Goal: Task Accomplishment & Management: Use online tool/utility

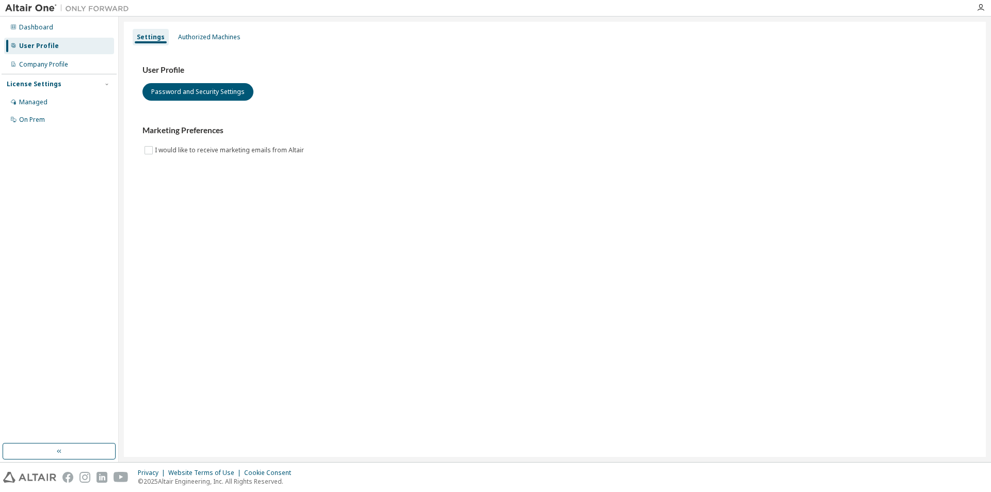
click at [251, 42] on div "Settings Authorized Machines" at bounding box center [555, 37] width 850 height 19
click at [215, 34] on div "Authorized Machines" at bounding box center [209, 37] width 62 height 8
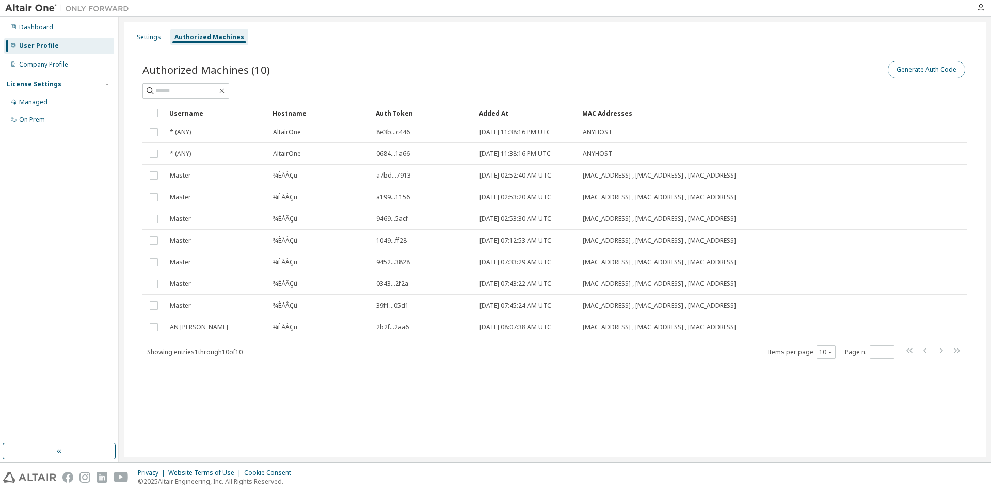
click at [938, 69] on button "Generate Auth Code" at bounding box center [926, 70] width 77 height 18
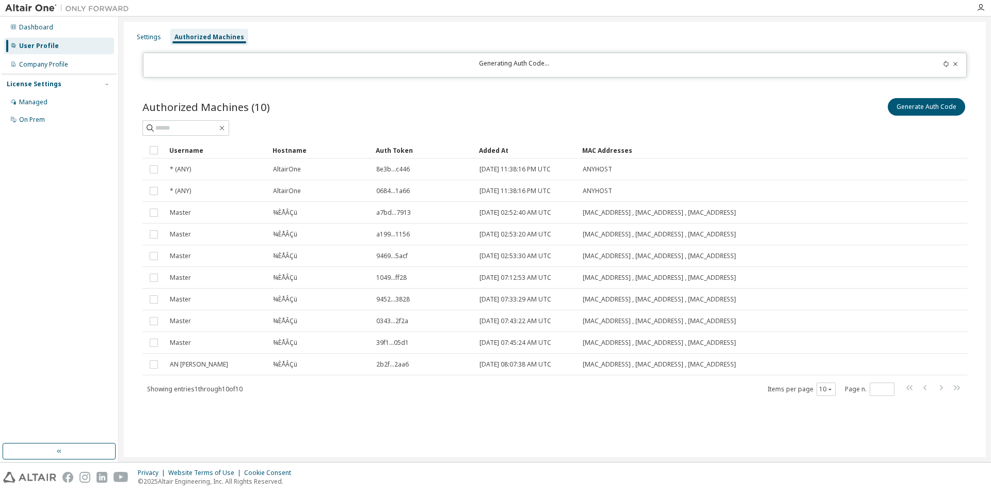
click at [530, 109] on div "Authorized Machines (10) Generate Auth Code" at bounding box center [554, 107] width 825 height 22
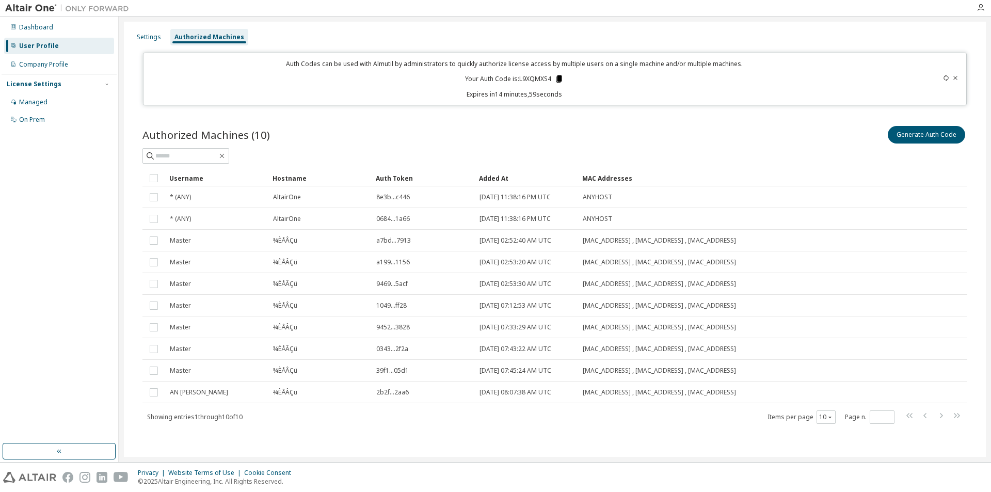
click at [554, 77] on icon at bounding box center [558, 78] width 9 height 9
click at [559, 77] on icon at bounding box center [559, 78] width 6 height 7
